Goal: Obtain resource: Download file/media

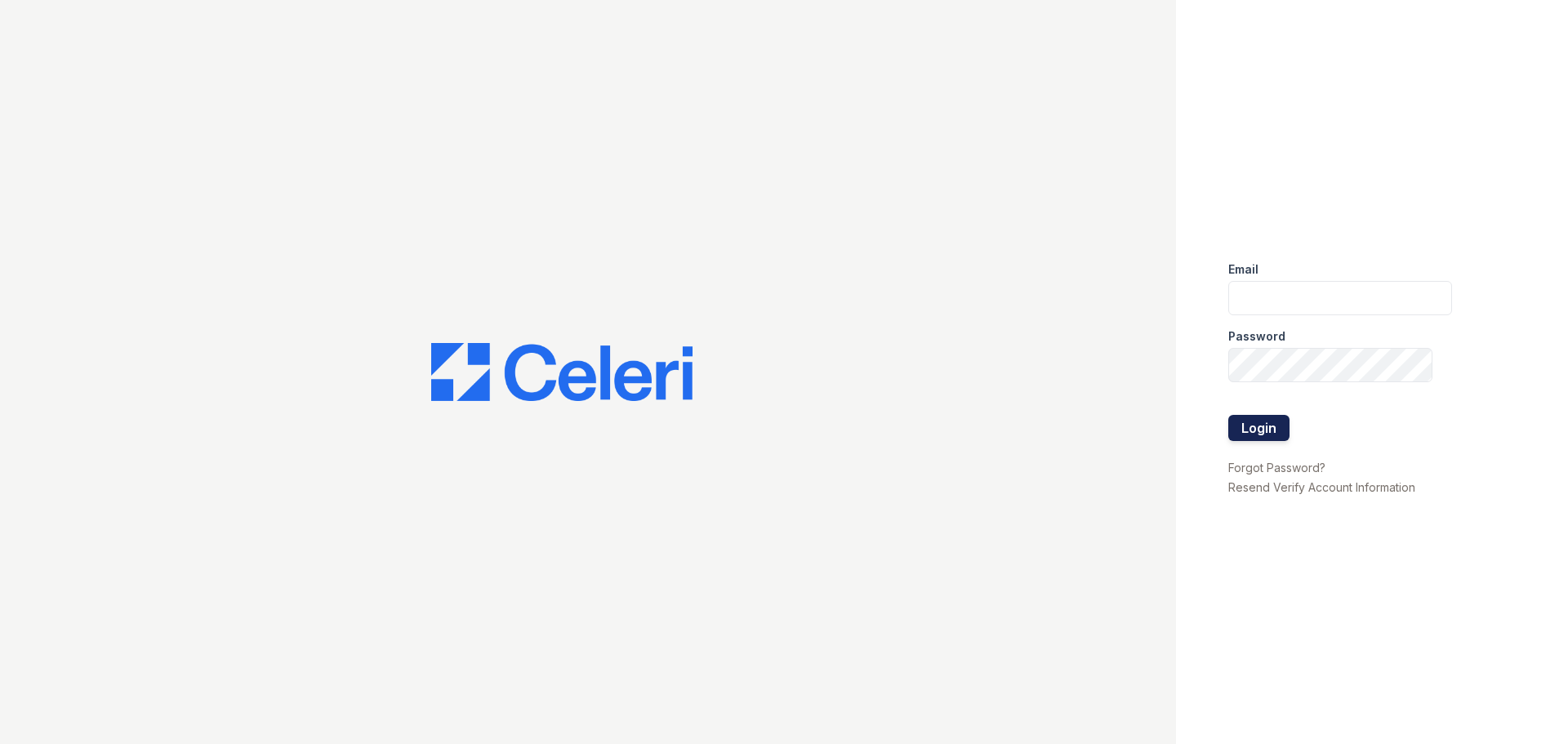
type input "mccallum2@cafmanagement.com"
click at [1253, 420] on button "Login" at bounding box center [1258, 428] width 62 height 26
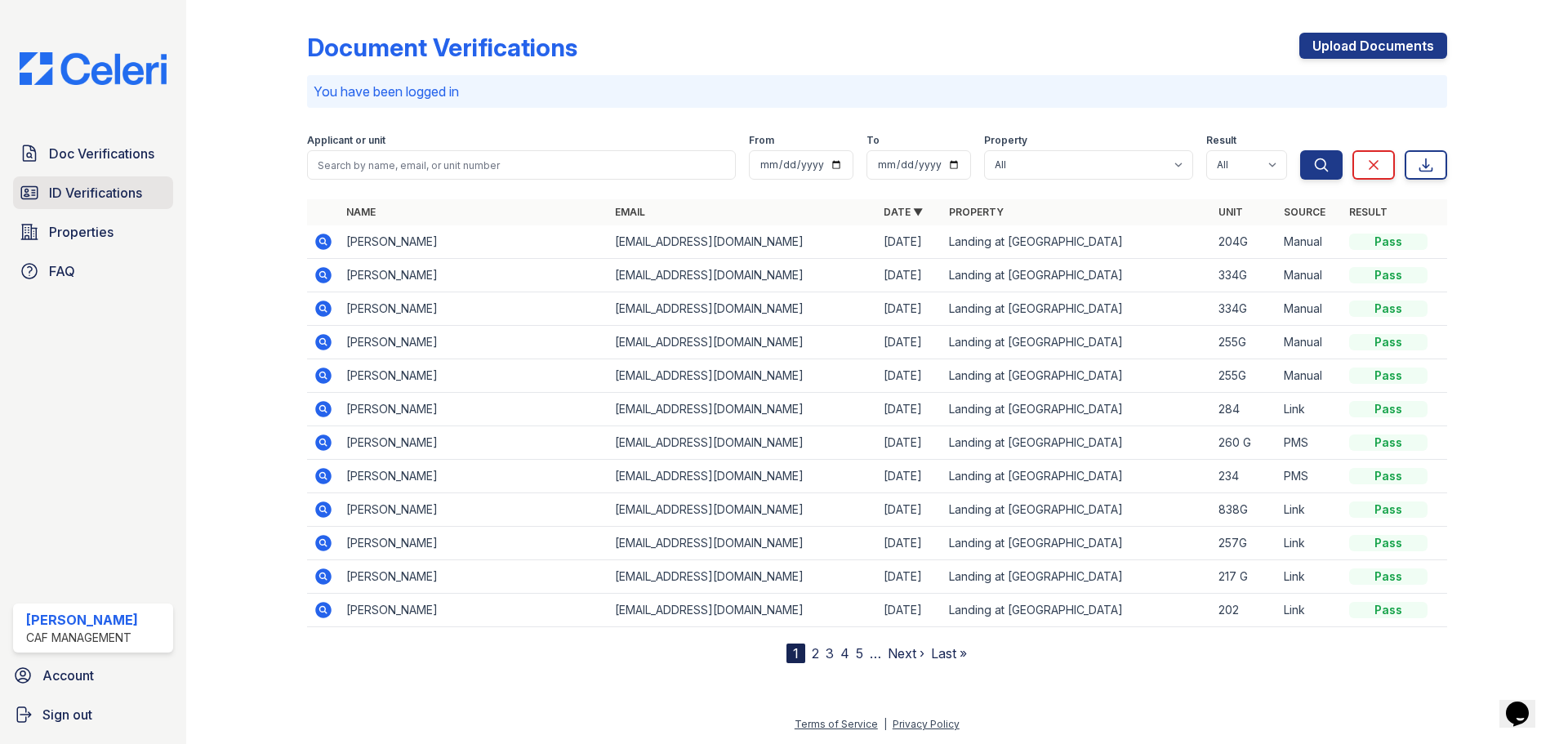
click at [60, 188] on span "ID Verifications" at bounding box center [95, 193] width 93 height 20
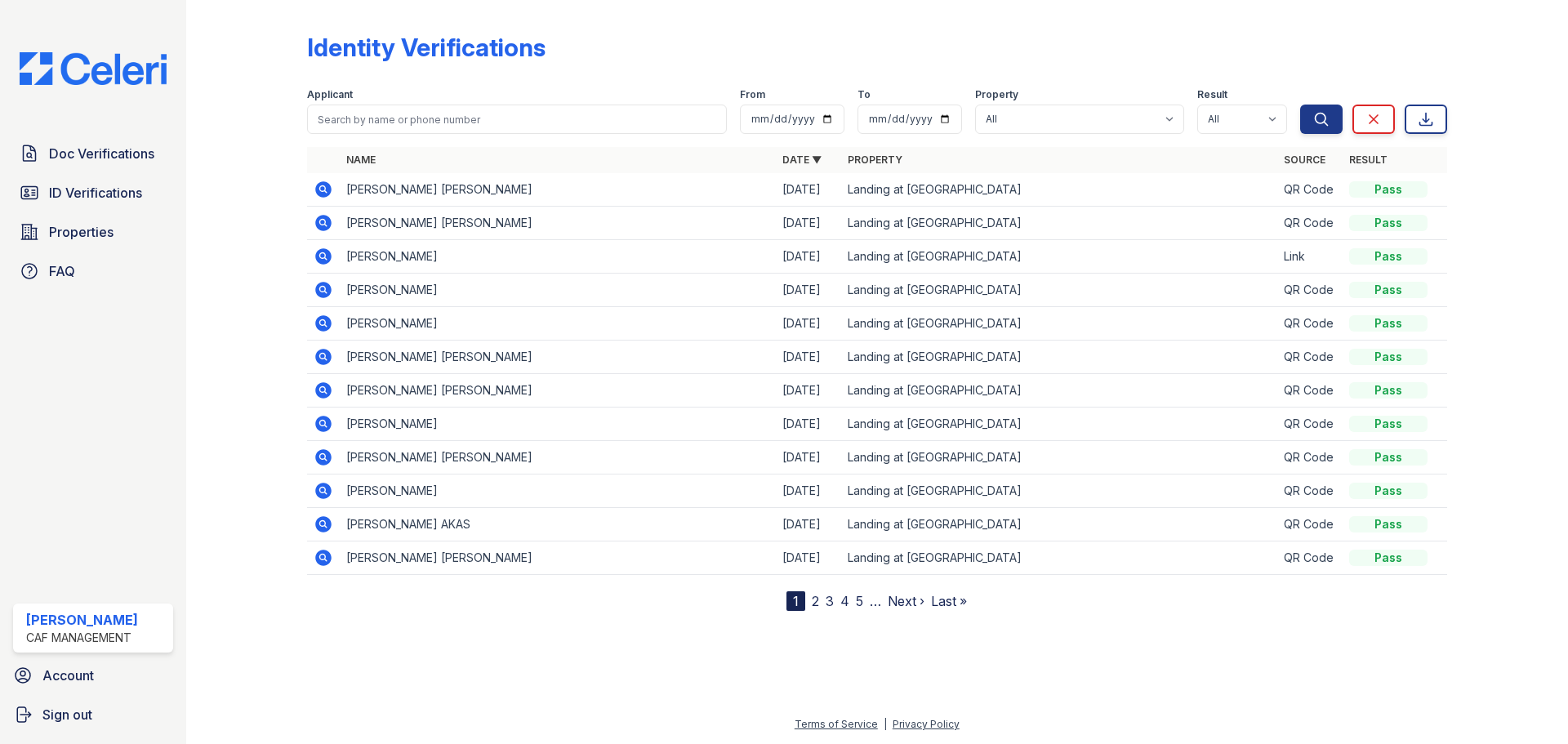
click at [322, 252] on icon at bounding box center [324, 256] width 20 height 20
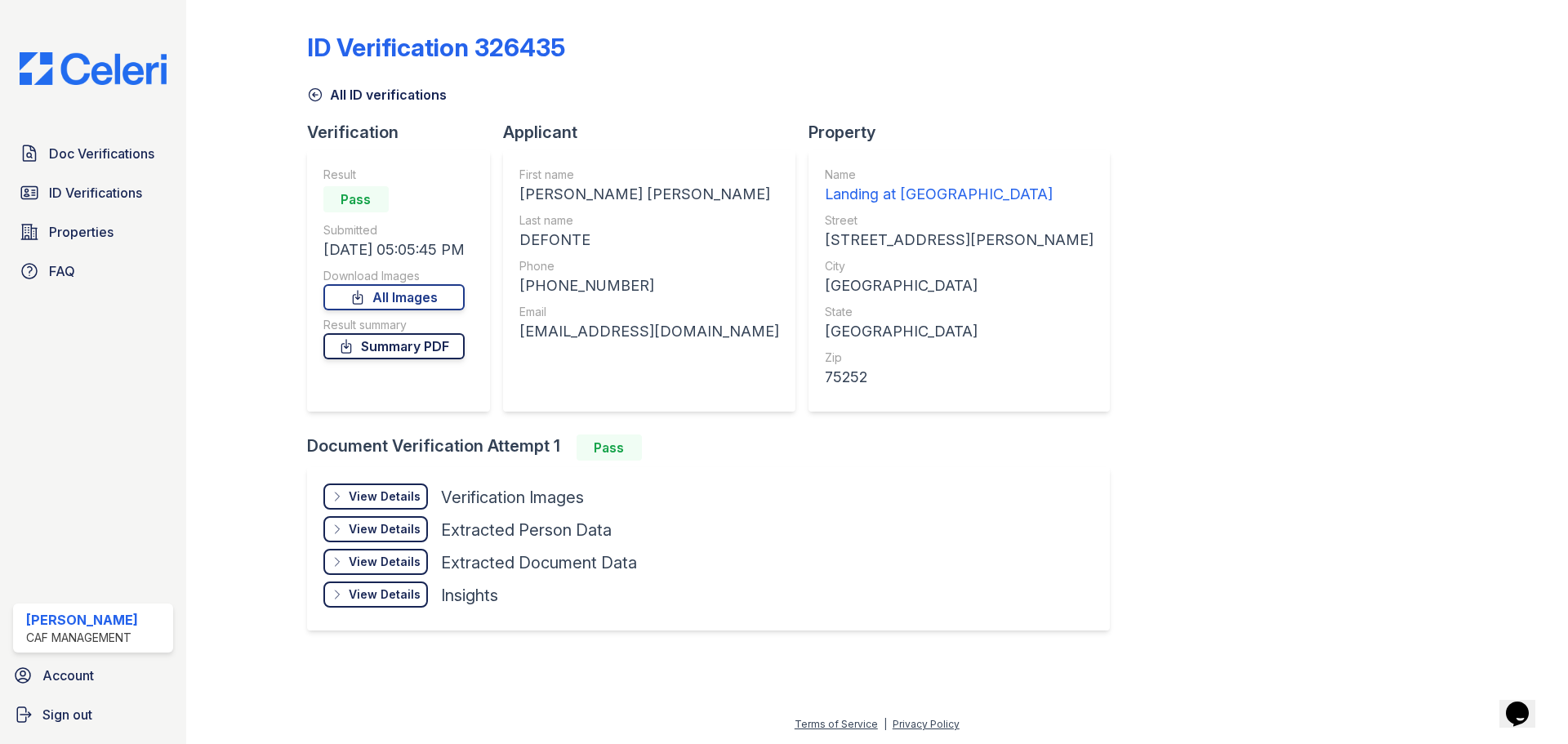
click at [448, 343] on link "Summary PDF" at bounding box center [394, 347] width 141 height 26
click at [113, 168] on link "Doc Verifications" at bounding box center [93, 154] width 160 height 33
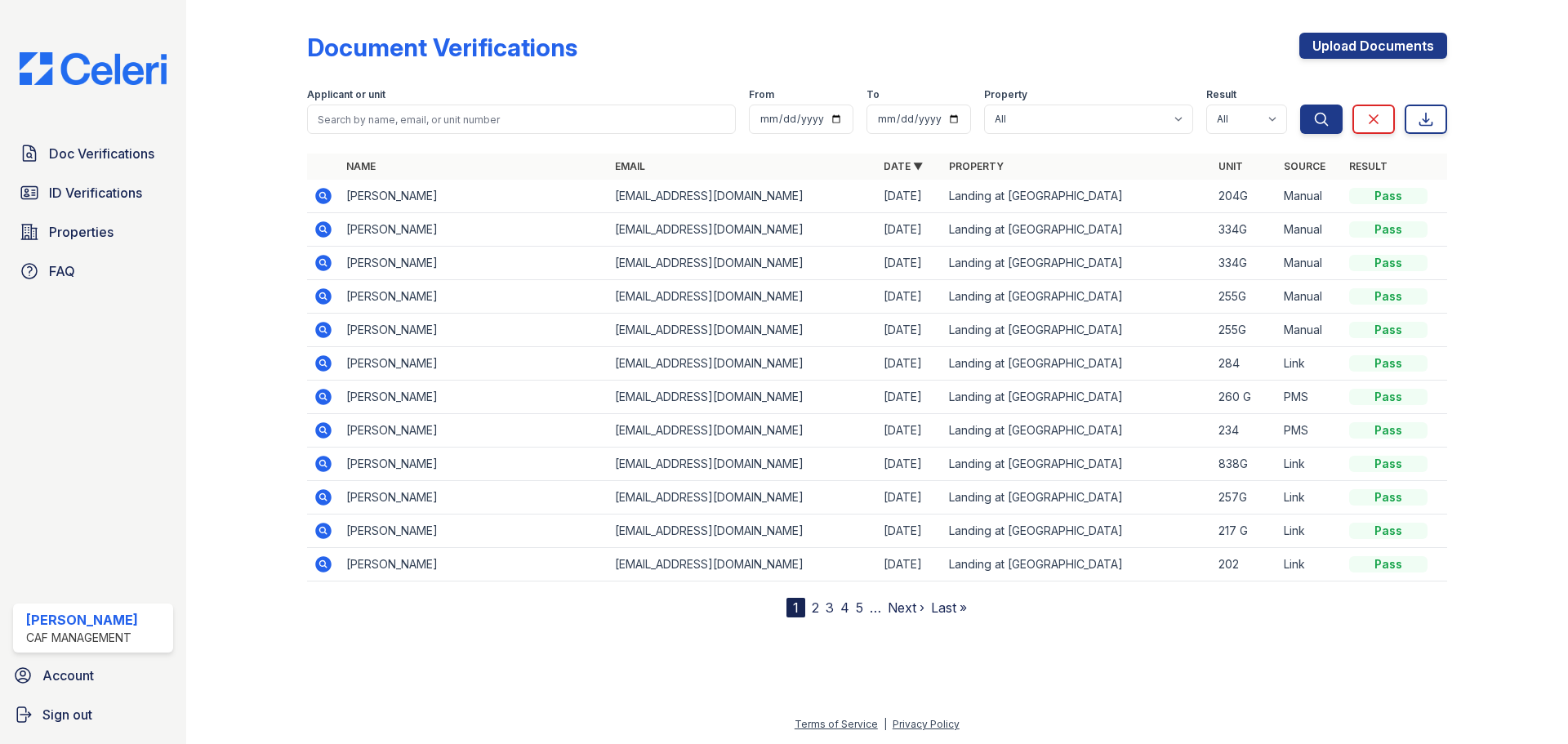
click at [324, 364] on icon at bounding box center [324, 363] width 20 height 20
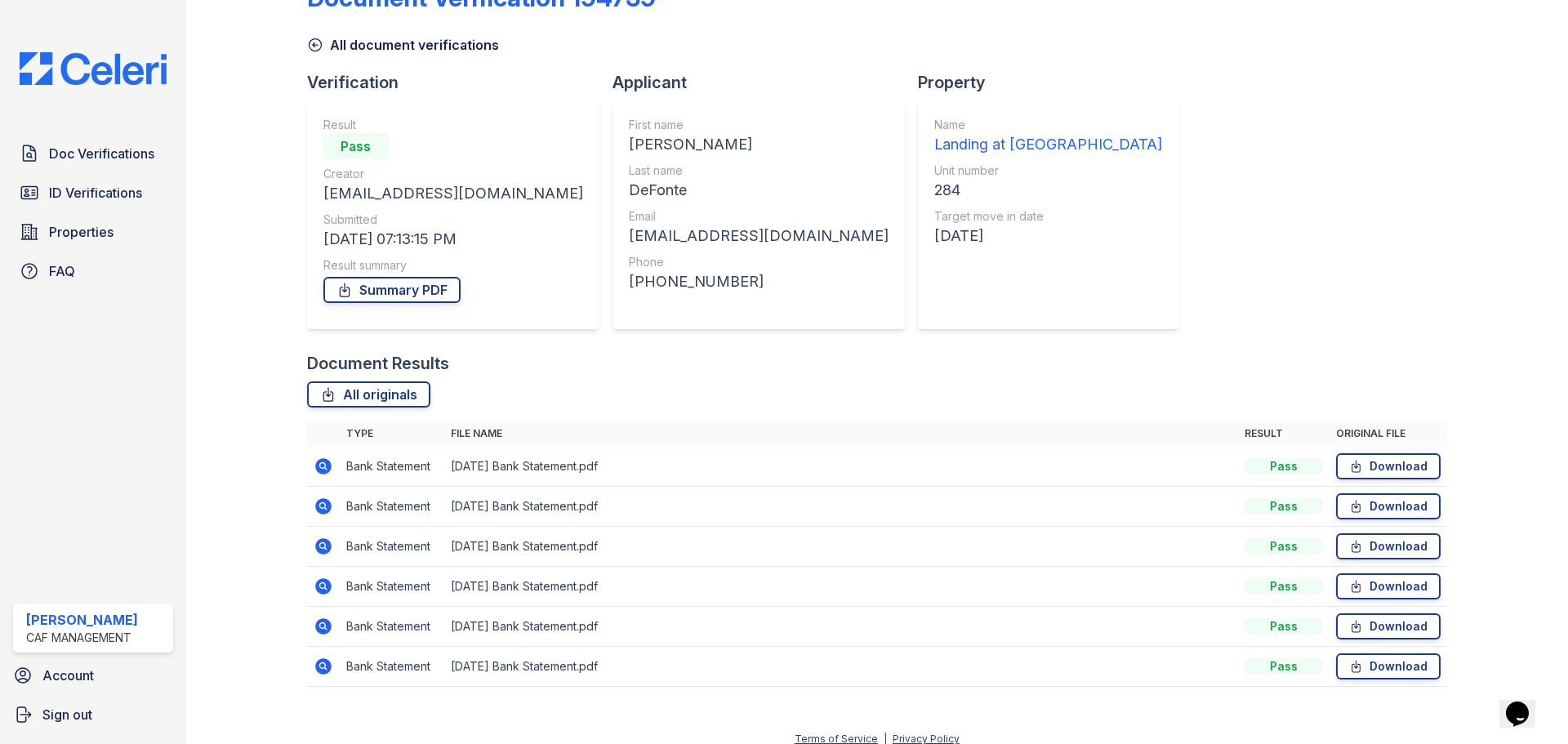
scroll to position [65, 0]
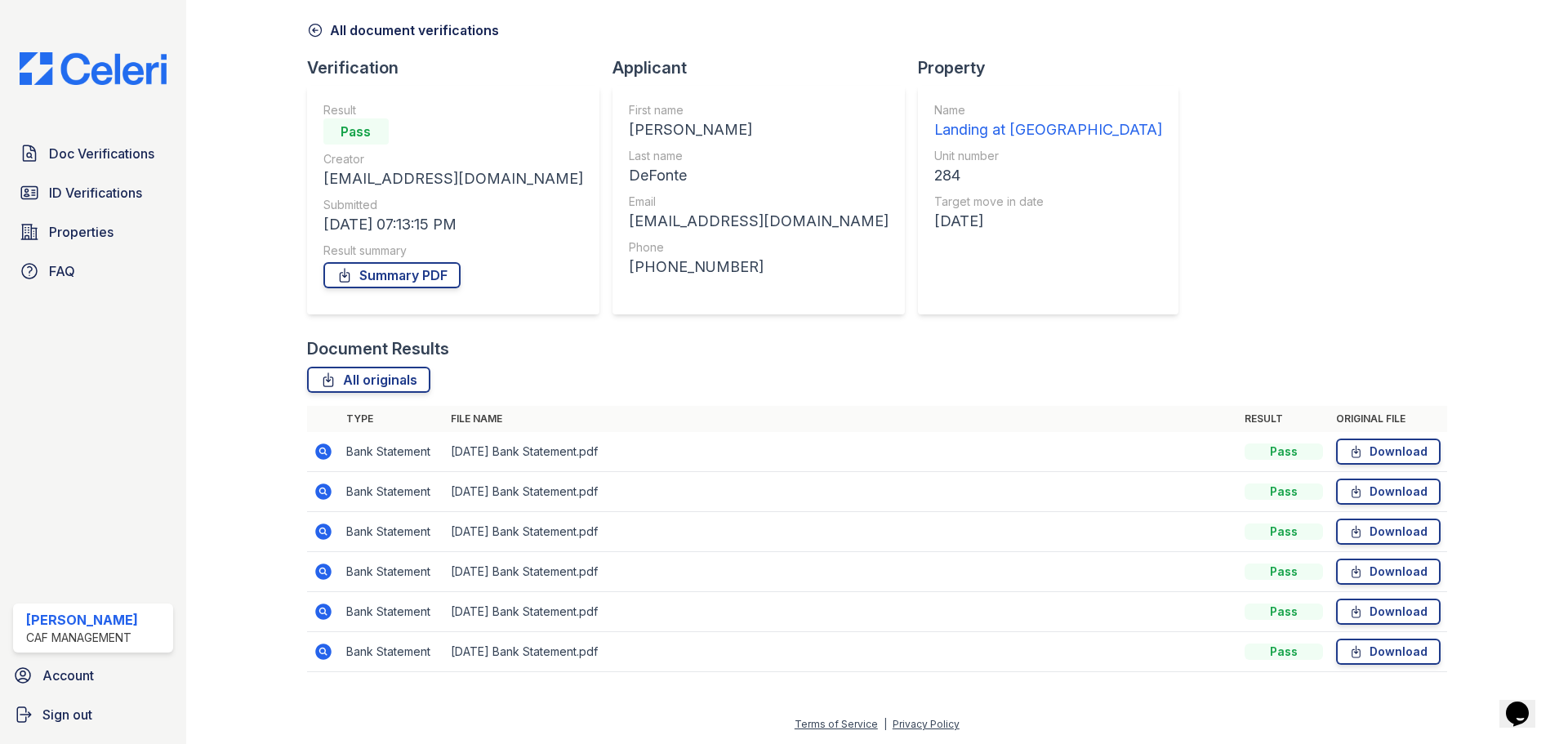
click at [326, 654] on icon at bounding box center [324, 651] width 16 height 16
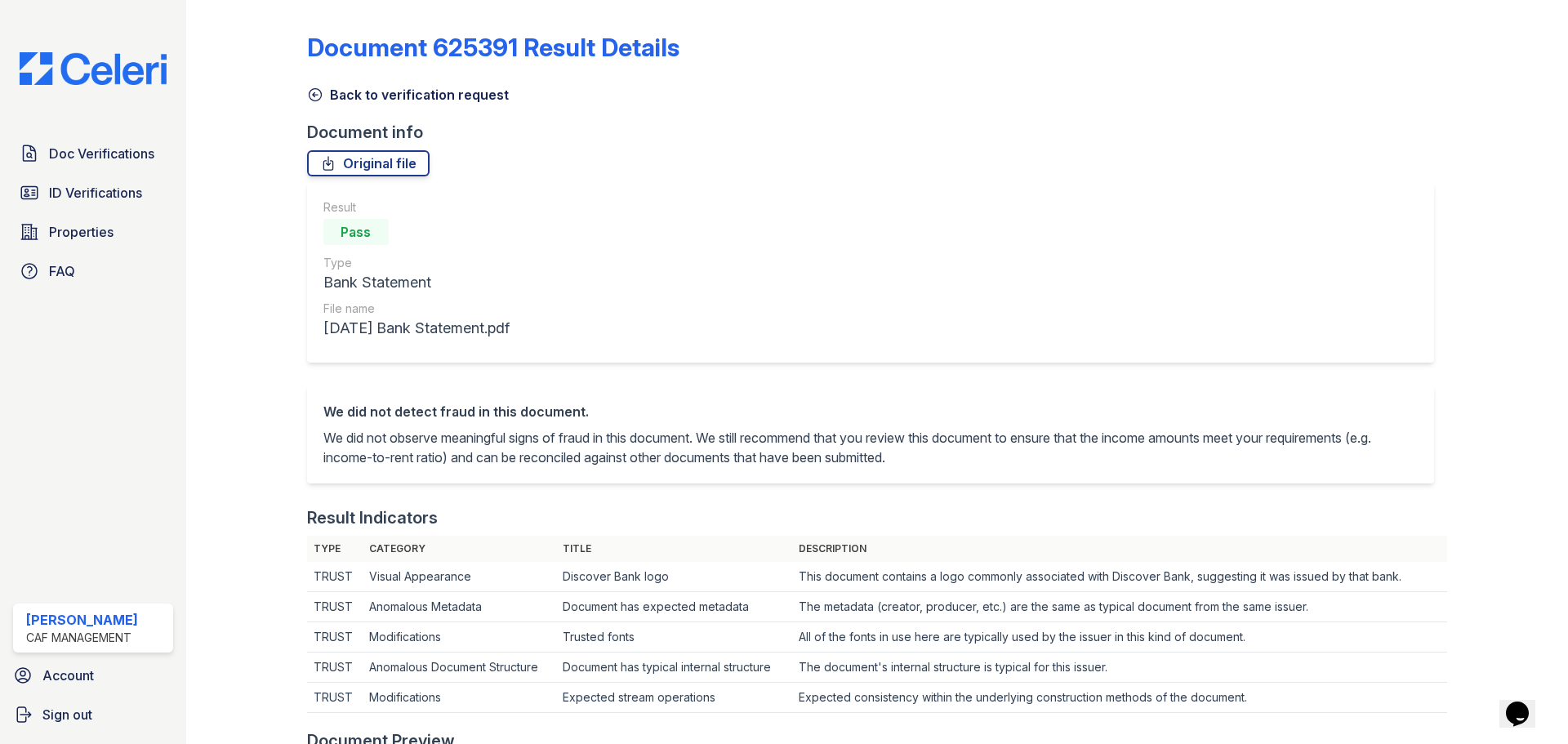
click at [356, 106] on div "Document 625391 Result Details Back to verification request Document info Origi…" at bounding box center [877, 754] width 1140 height 1495
click at [361, 99] on link "Back to verification request" at bounding box center [408, 94] width 202 height 20
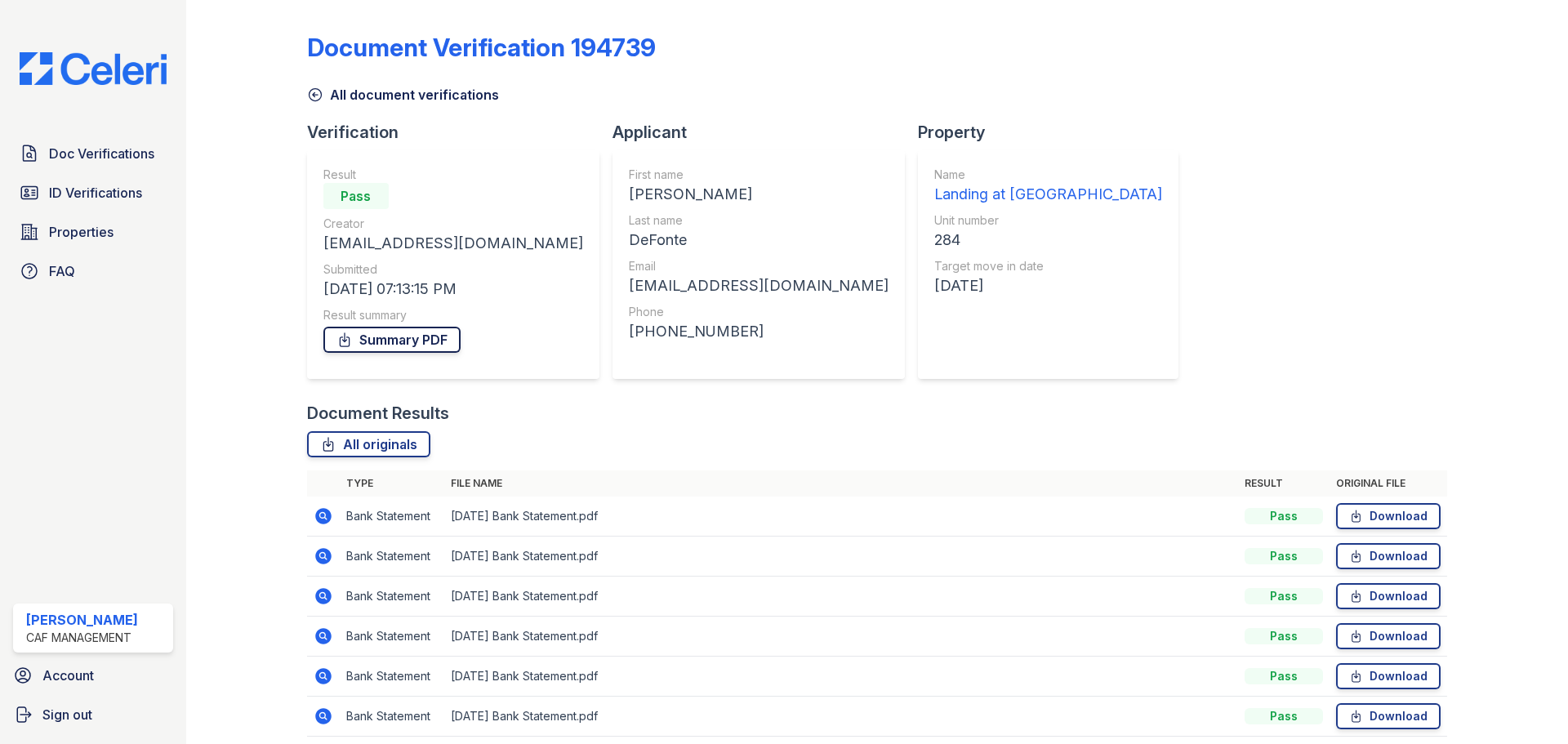
click at [434, 338] on link "Summary PDF" at bounding box center [392, 340] width 137 height 26
click at [1377, 522] on link "Download" at bounding box center [1387, 516] width 104 height 26
click at [1377, 551] on link "Download" at bounding box center [1387, 556] width 104 height 26
click at [1377, 595] on link "Download" at bounding box center [1387, 596] width 104 height 26
click at [1377, 634] on link "Download" at bounding box center [1387, 636] width 104 height 26
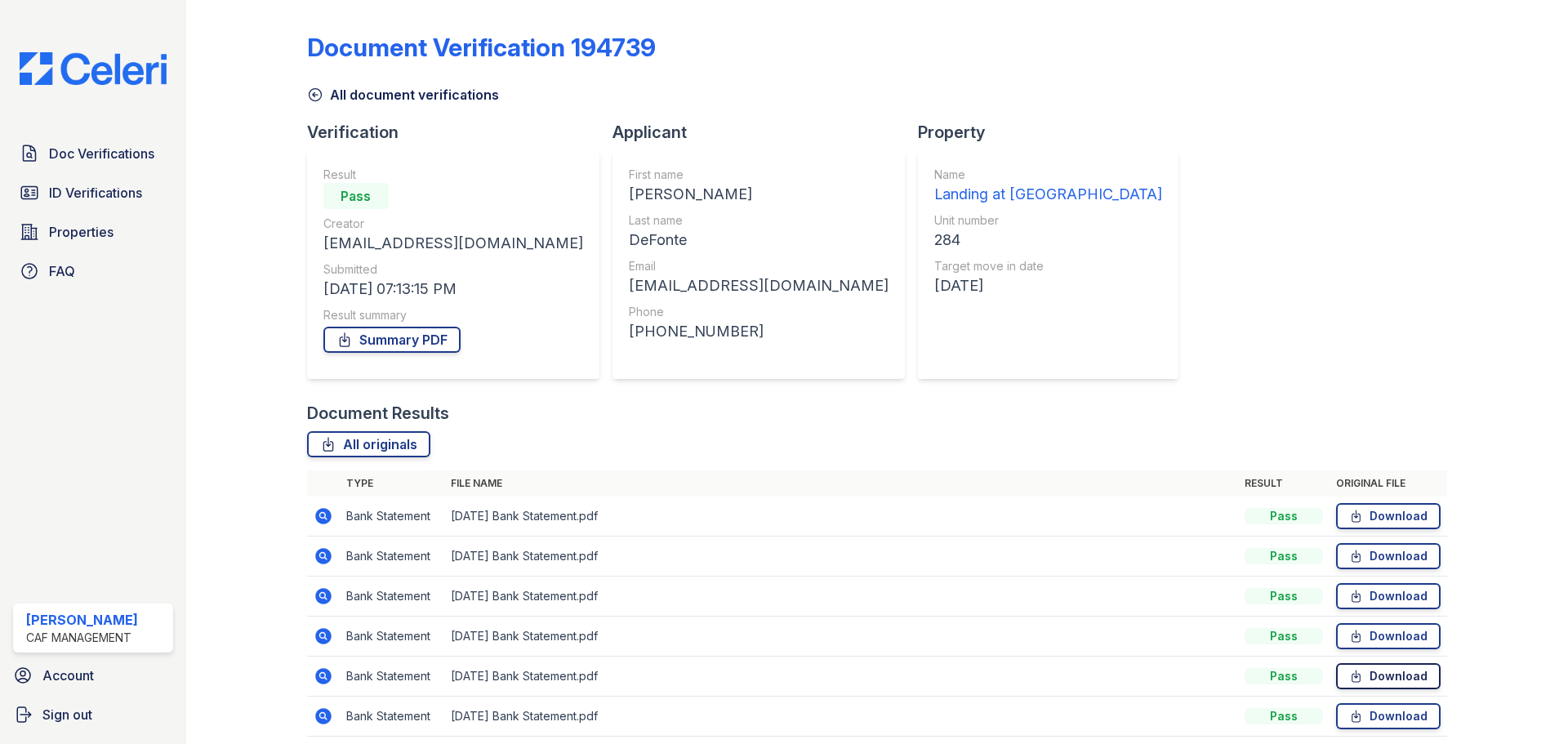
click at [1378, 670] on link "Download" at bounding box center [1387, 676] width 104 height 26
click at [1380, 711] on link "Download" at bounding box center [1387, 716] width 104 height 26
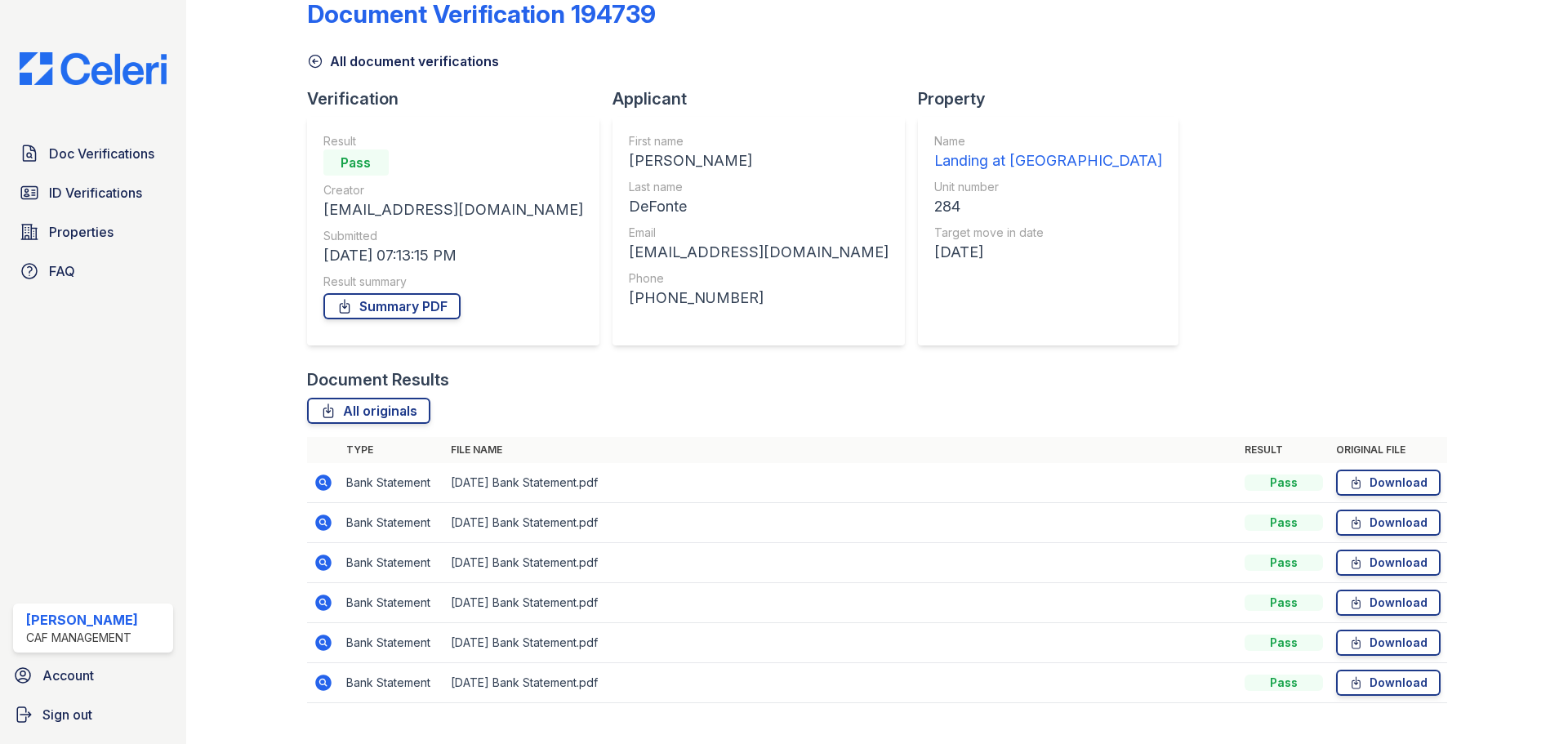
scroll to position [65, 0]
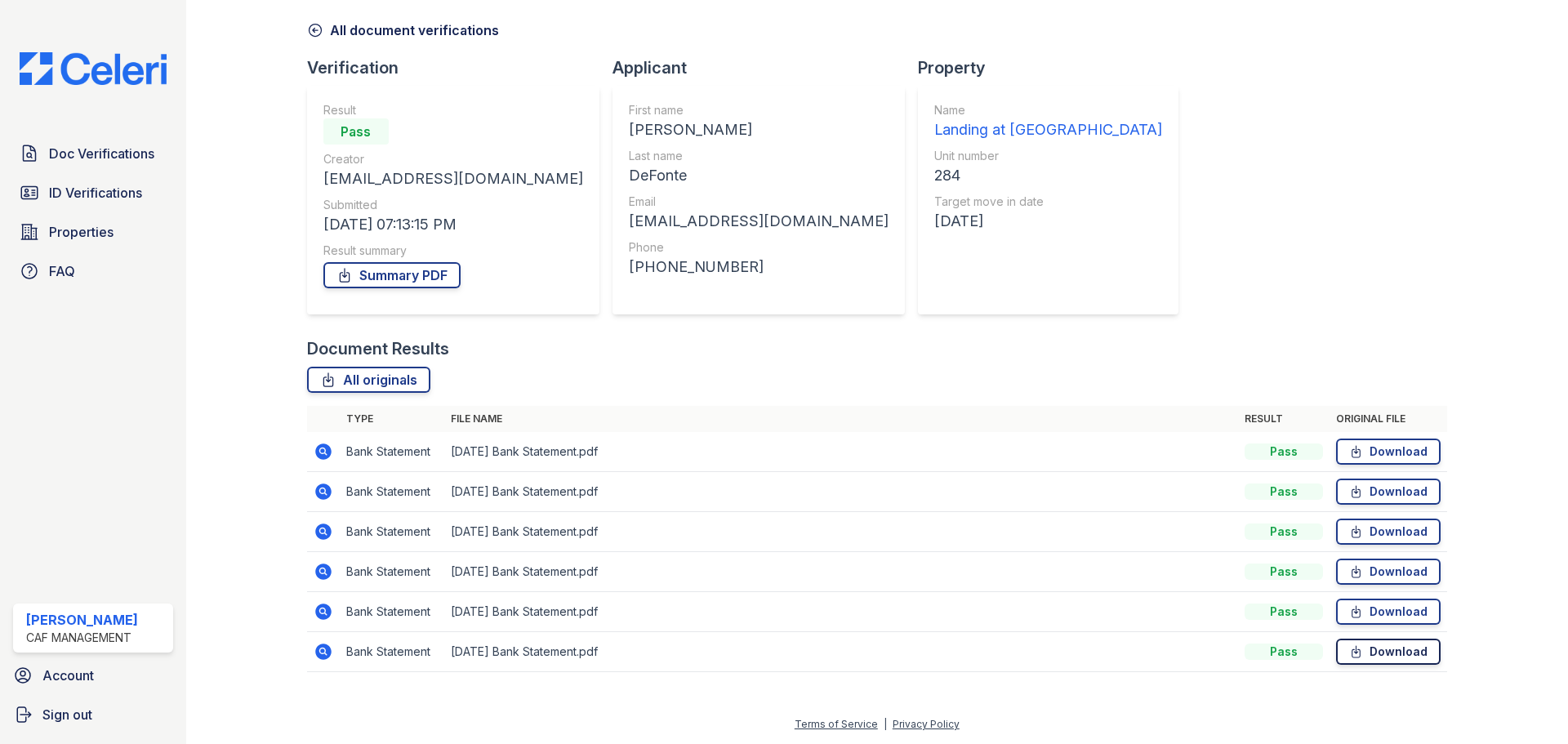
click at [1377, 656] on link "Download" at bounding box center [1387, 651] width 104 height 26
